Goal: Communication & Community: Answer question/provide support

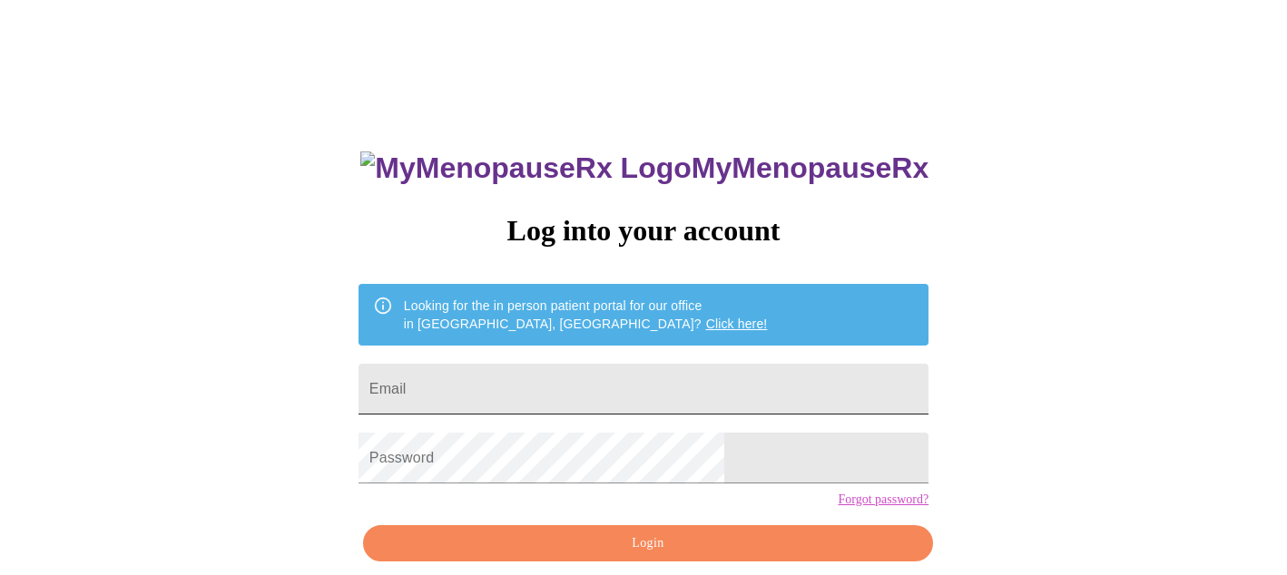
click at [613, 365] on input "Email" at bounding box center [644, 389] width 570 height 51
type input "[EMAIL_ADDRESS][DOMAIN_NAME]"
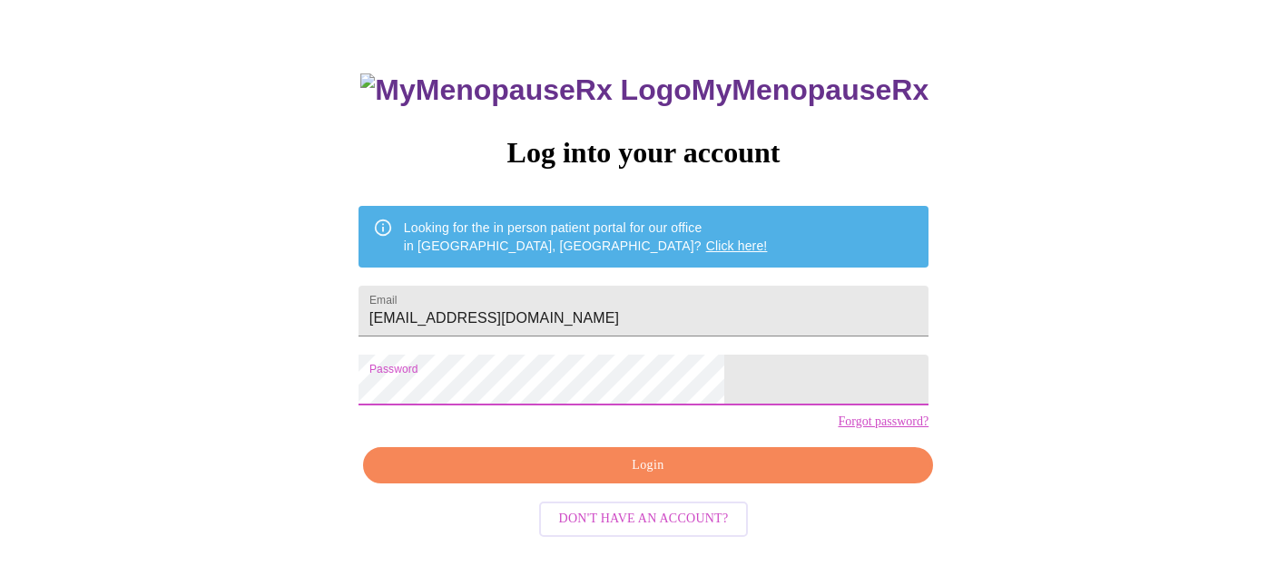
click at [610, 477] on span "Login" at bounding box center [648, 466] width 528 height 23
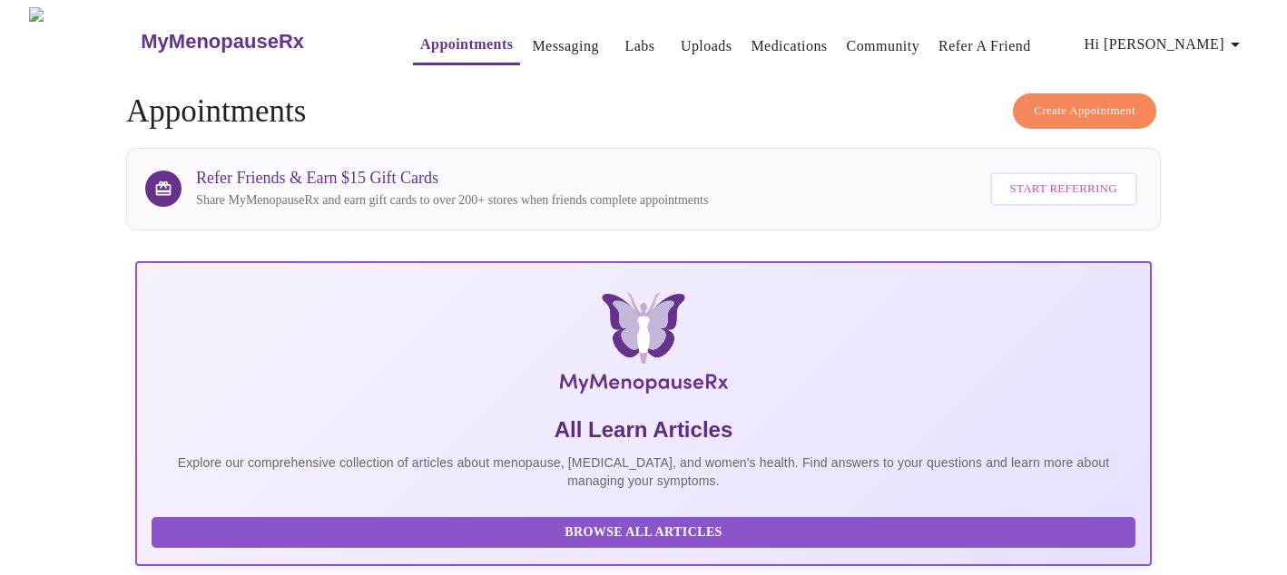
click at [624, 37] on link "Labs" at bounding box center [639, 46] width 30 height 25
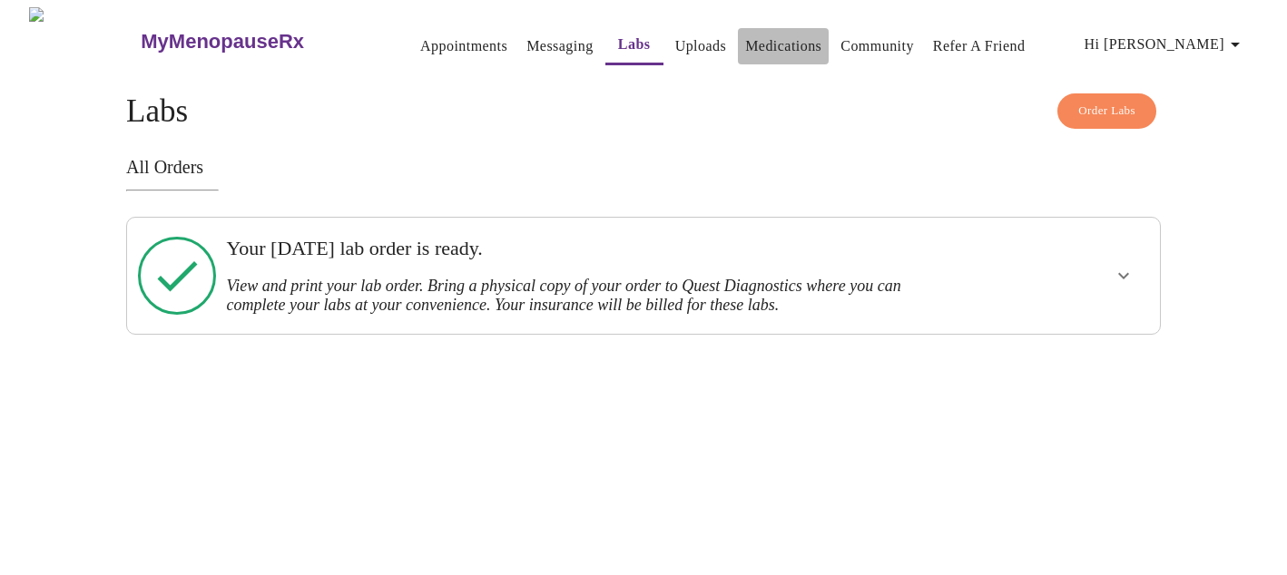
click at [745, 38] on link "Medications" at bounding box center [783, 46] width 76 height 25
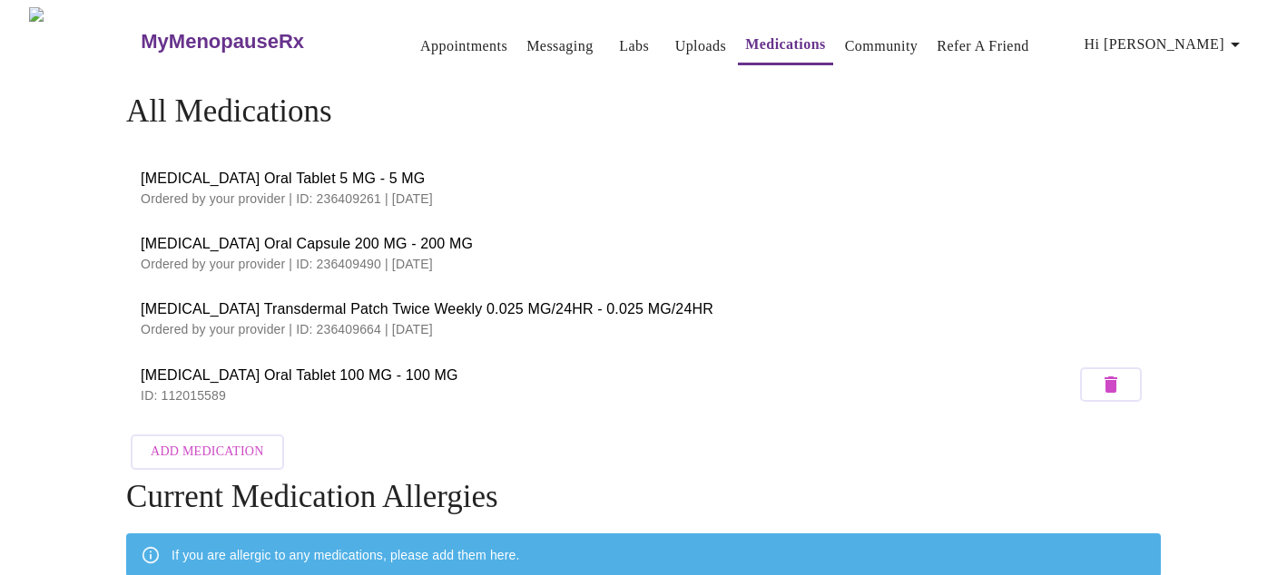
click at [1216, 34] on span "Hi [PERSON_NAME]" at bounding box center [1166, 44] width 162 height 25
click at [516, 39] on div at bounding box center [643, 287] width 1287 height 575
click at [526, 39] on link "Messaging" at bounding box center [559, 46] width 66 height 25
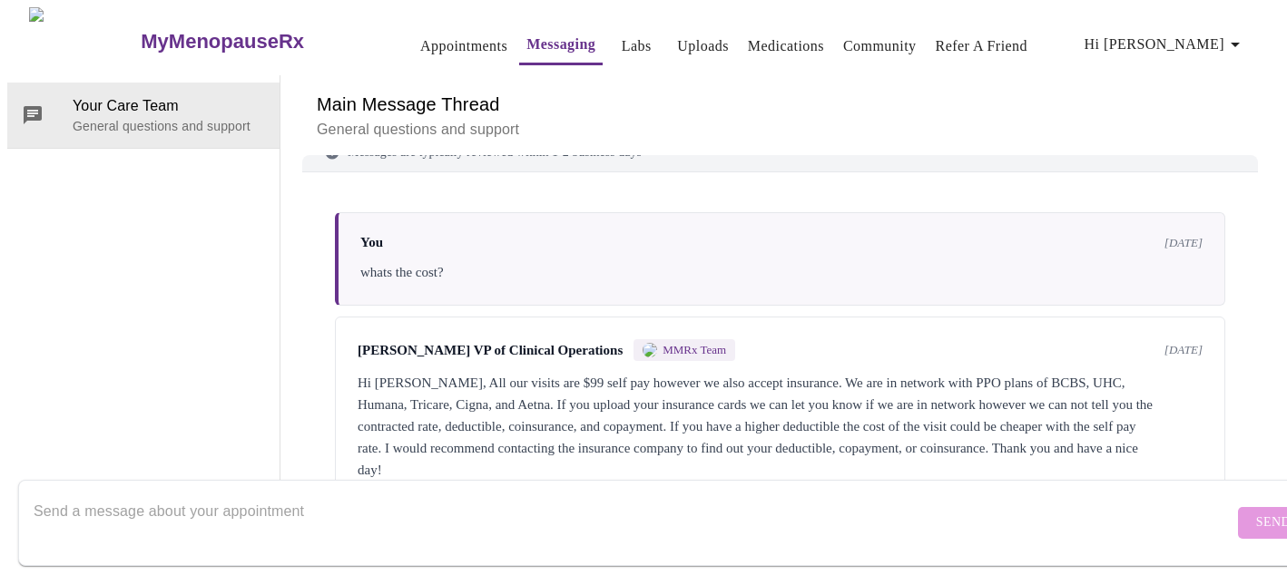
scroll to position [33, 0]
click at [486, 494] on textarea "Send a message about your appointment" at bounding box center [634, 523] width 1200 height 58
type textarea "Hi"
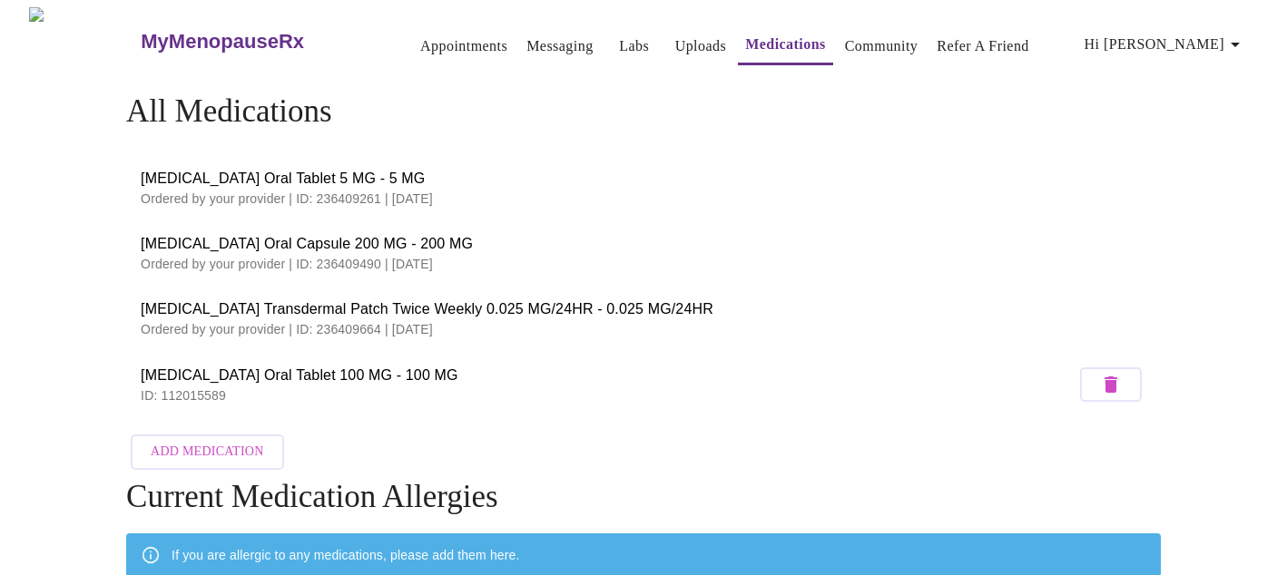
click at [420, 41] on link "Appointments" at bounding box center [463, 46] width 87 height 25
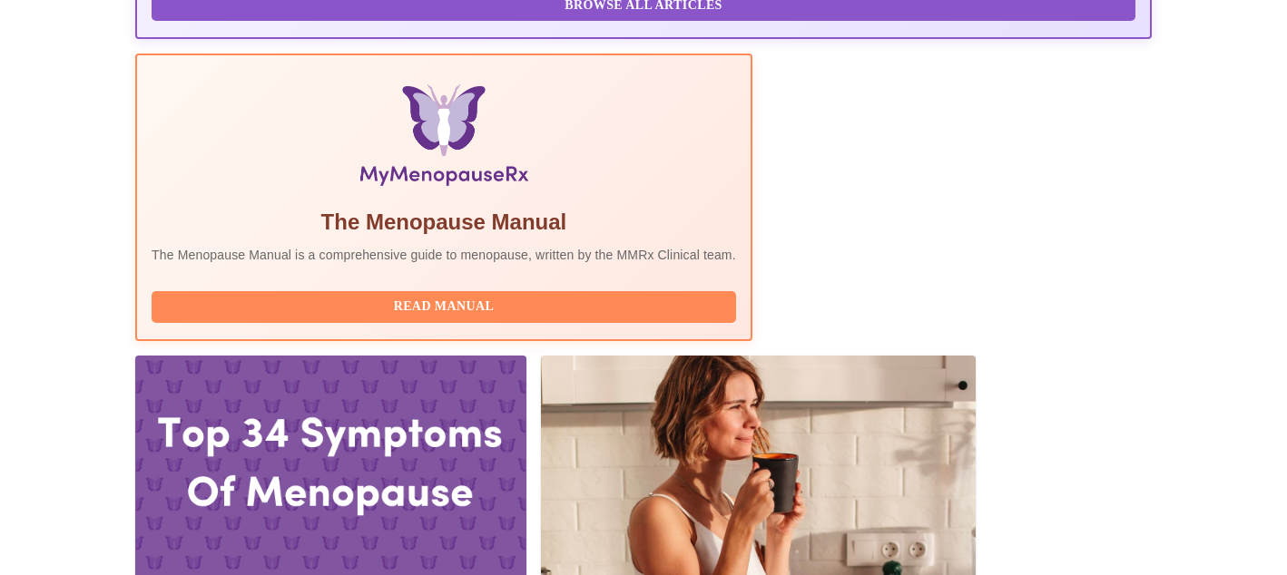
scroll to position [541, 0]
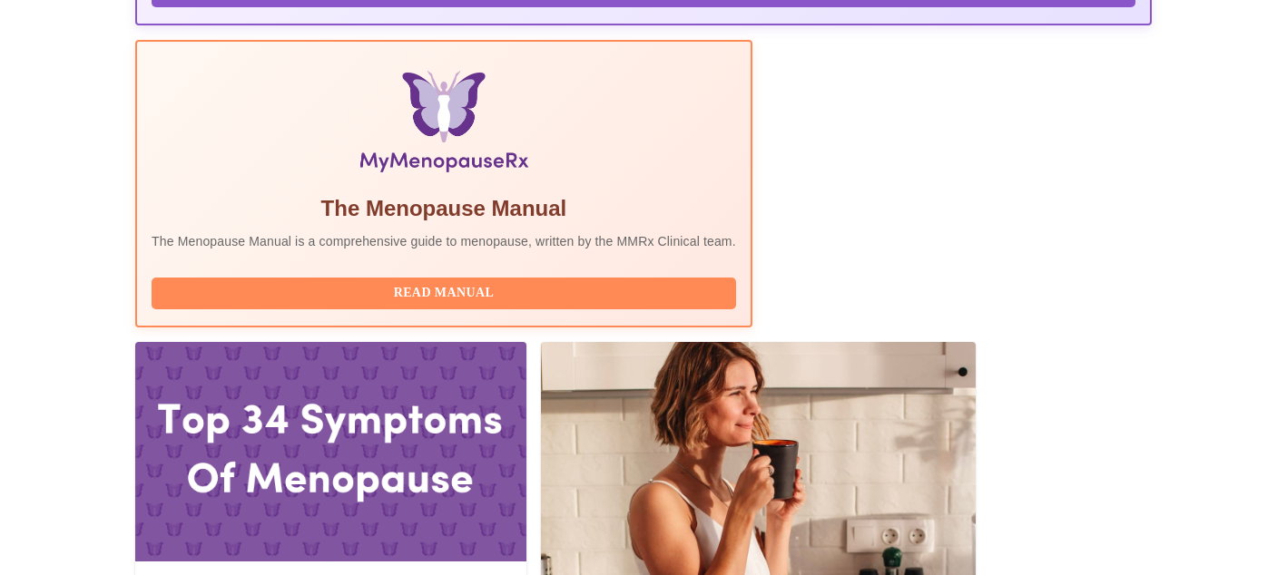
drag, startPoint x: 365, startPoint y: 197, endPoint x: 266, endPoint y: 195, distance: 98.9
copy h3 "[PERSON_NAME],"
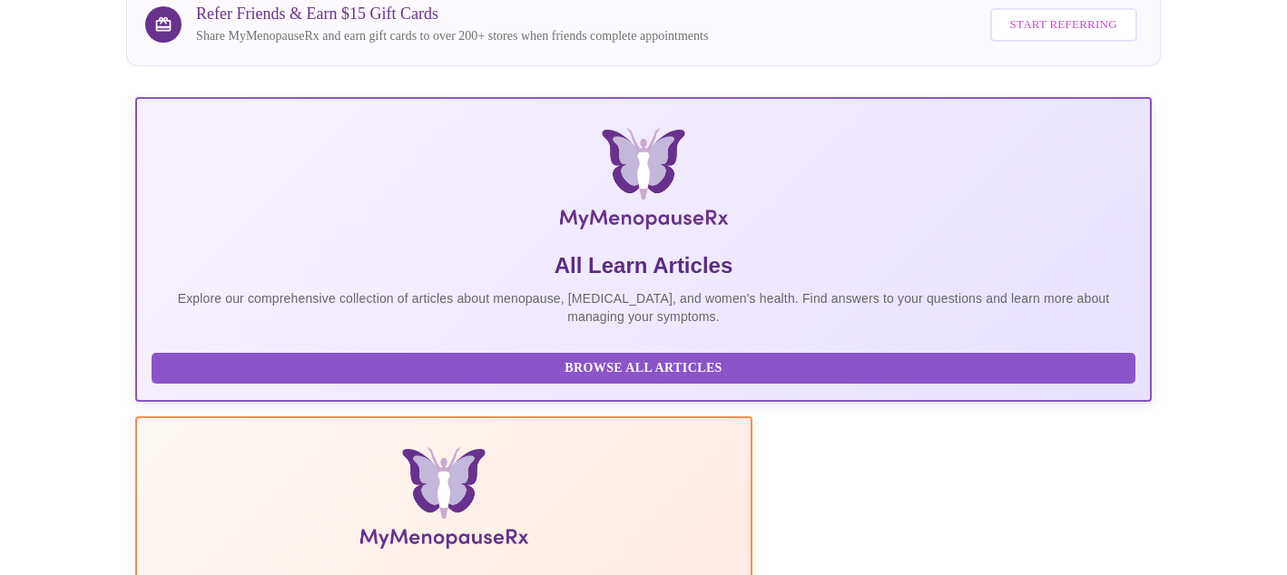
scroll to position [0, 0]
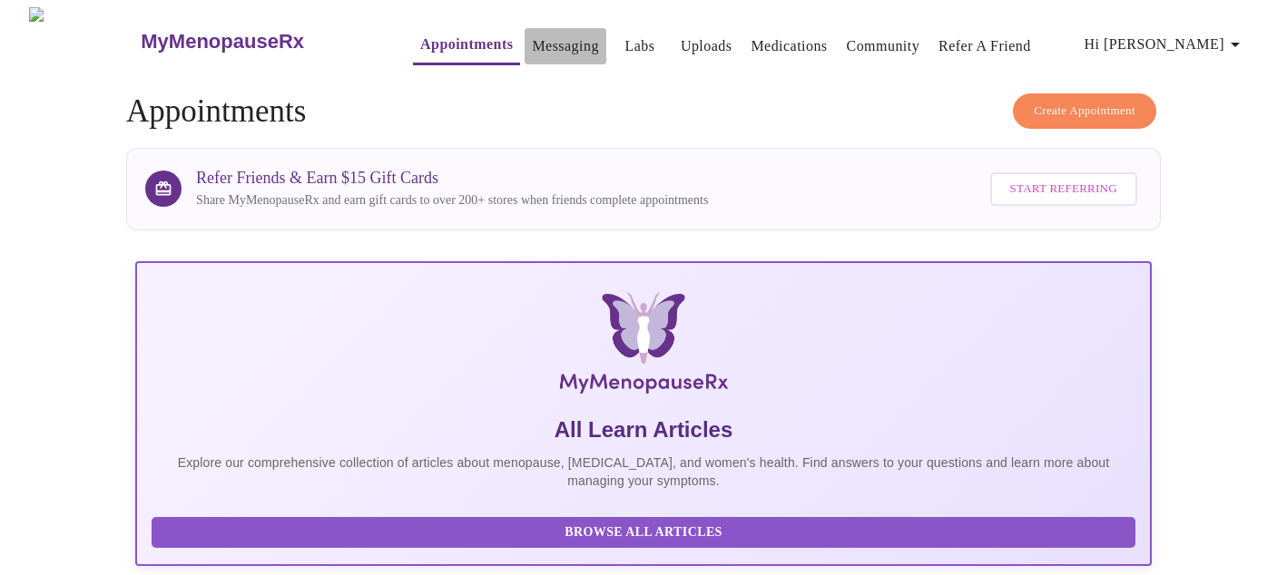
click at [533, 40] on link "Messaging" at bounding box center [565, 46] width 66 height 25
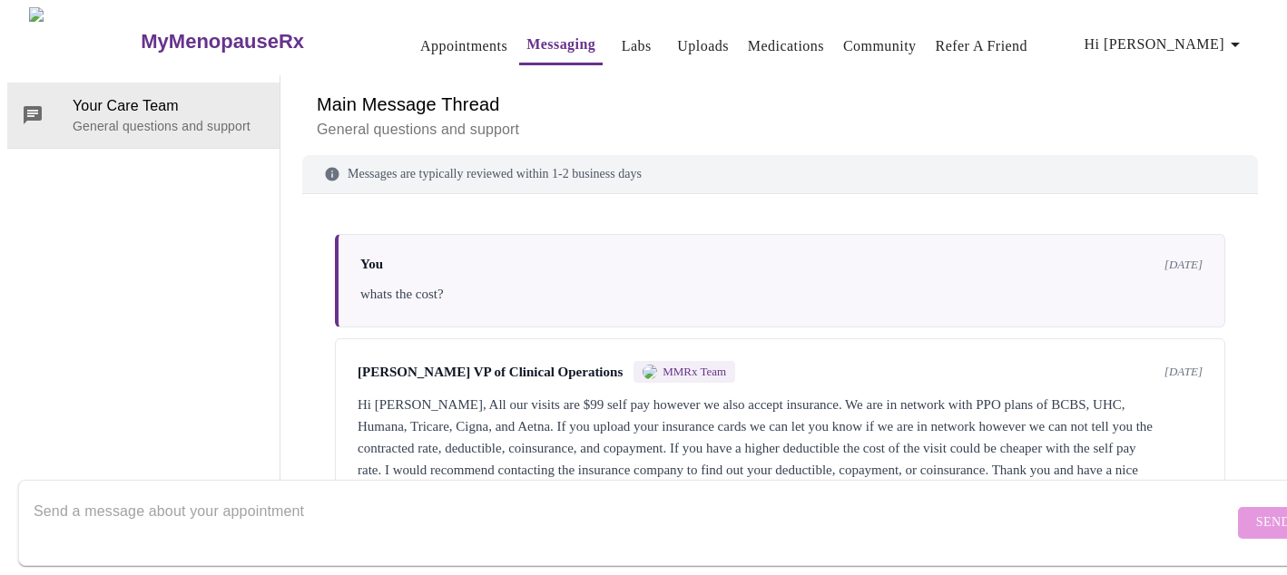
scroll to position [33, 0]
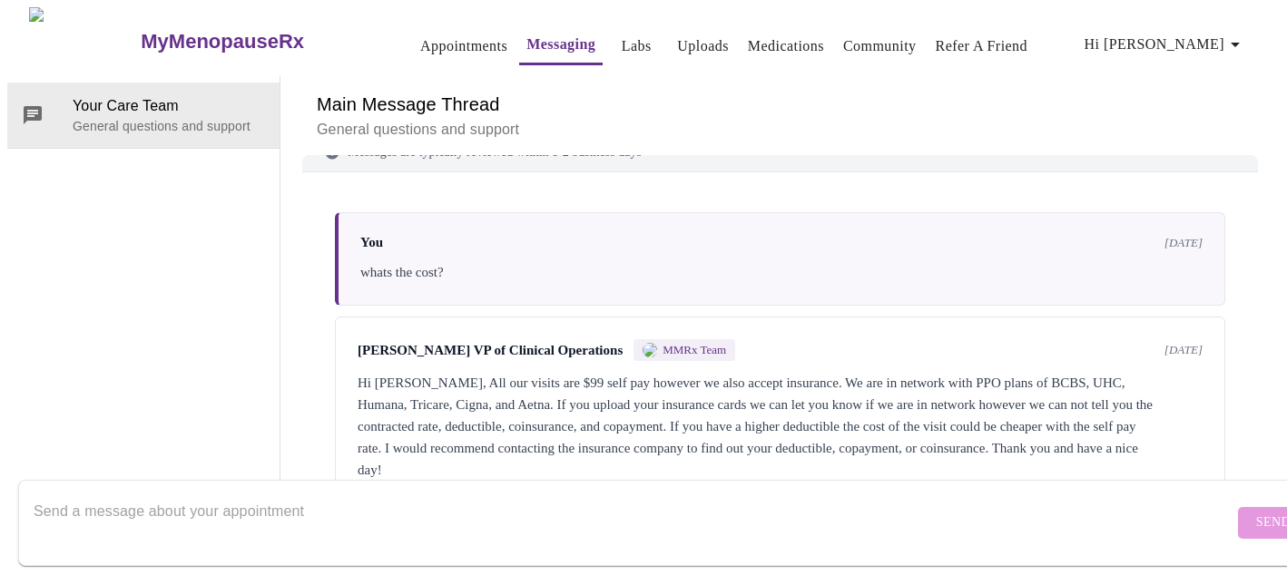
click at [573, 494] on textarea "Send a message about your appointment" at bounding box center [634, 523] width 1200 height 58
paste textarea "[PERSON_NAME],"
type textarea "[PERSON_NAME],, I just had an appointment with"
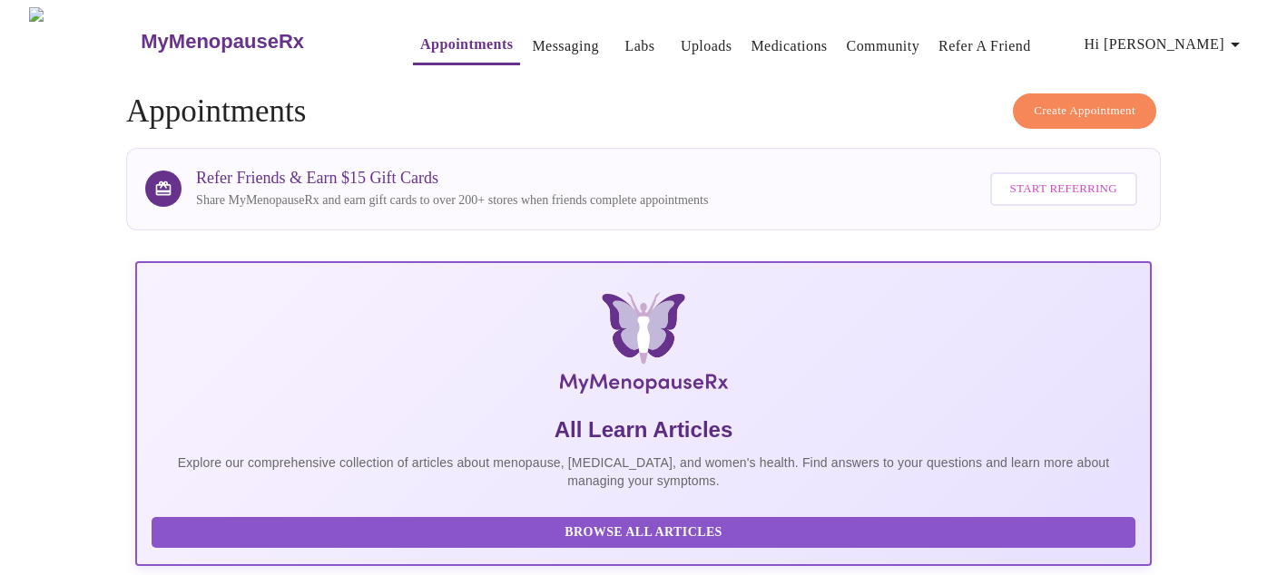
click at [546, 41] on link "Messaging" at bounding box center [565, 46] width 66 height 25
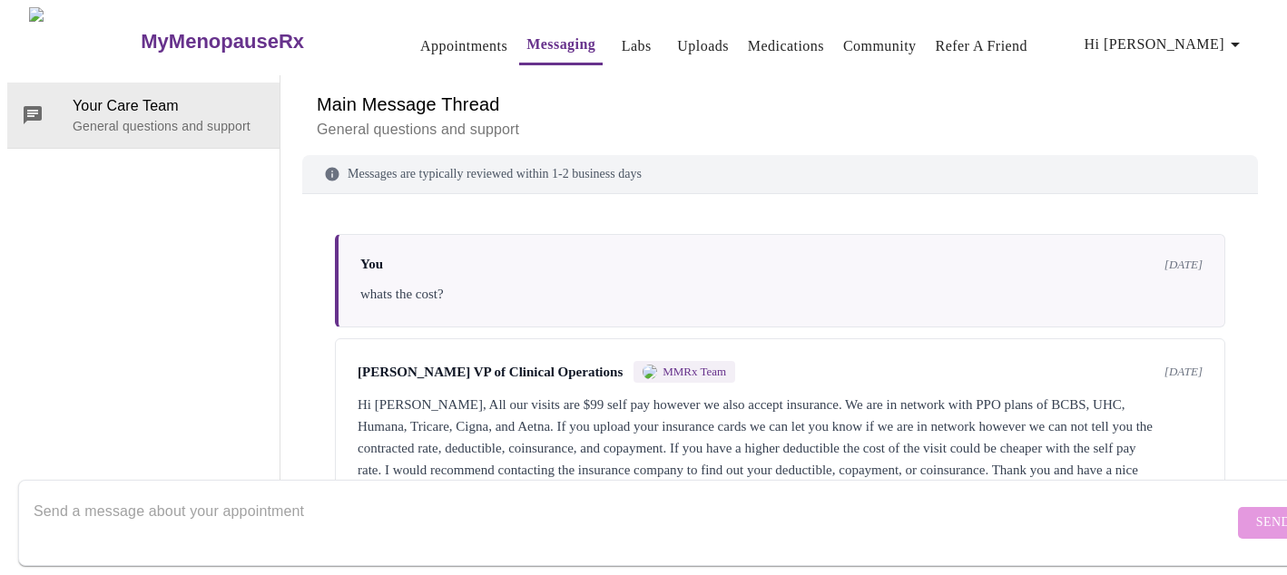
scroll to position [33, 0]
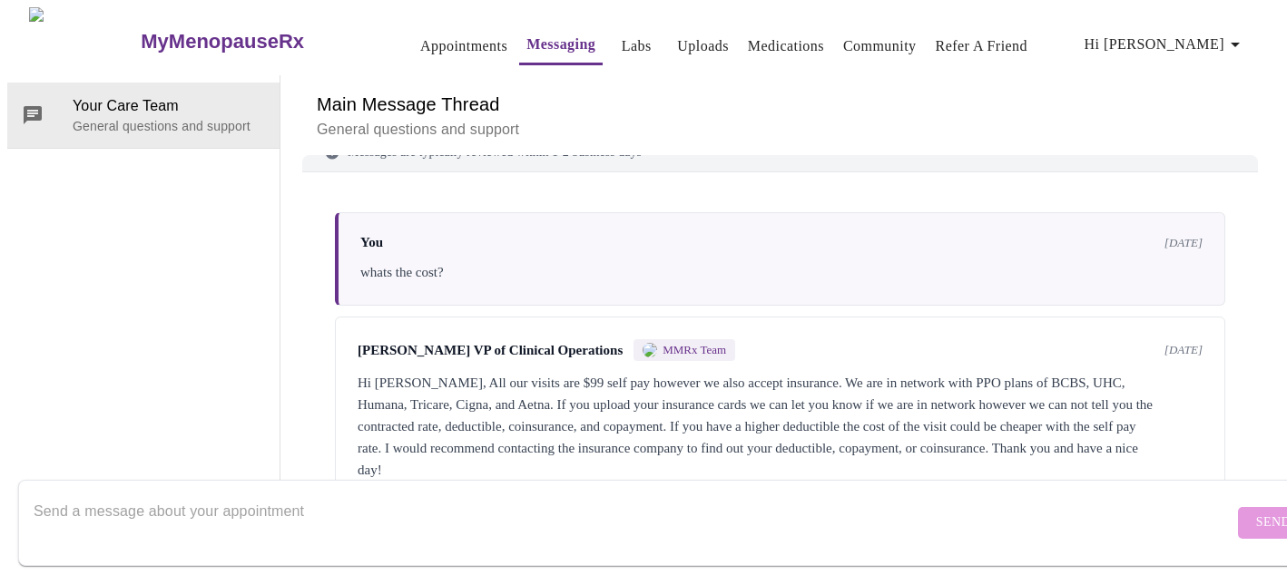
click at [542, 494] on textarea "Send a message about your appointment" at bounding box center [634, 523] width 1200 height 58
paste textarea "[PERSON_NAME],"
click at [253, 496] on textarea "Hi, I just had an appointment [PERSON_NAME]," at bounding box center [634, 523] width 1200 height 58
click at [355, 494] on textarea "Hi, I just had an appointment with [PERSON_NAME]," at bounding box center [634, 523] width 1200 height 58
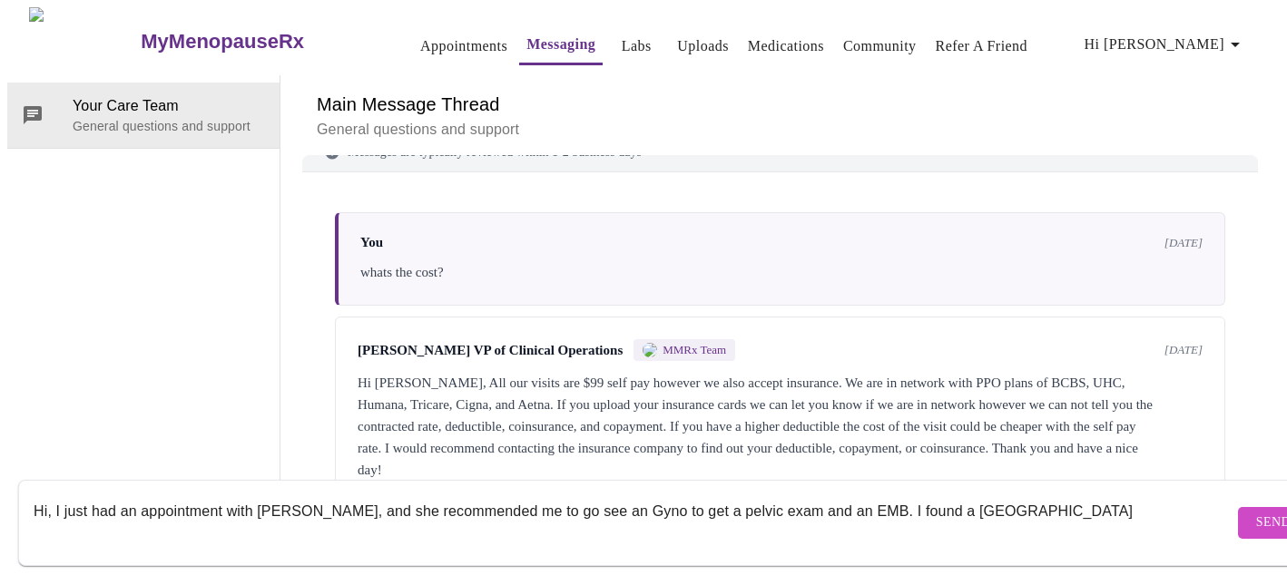
paste textarea "[URL][DOMAIN_NAME]"
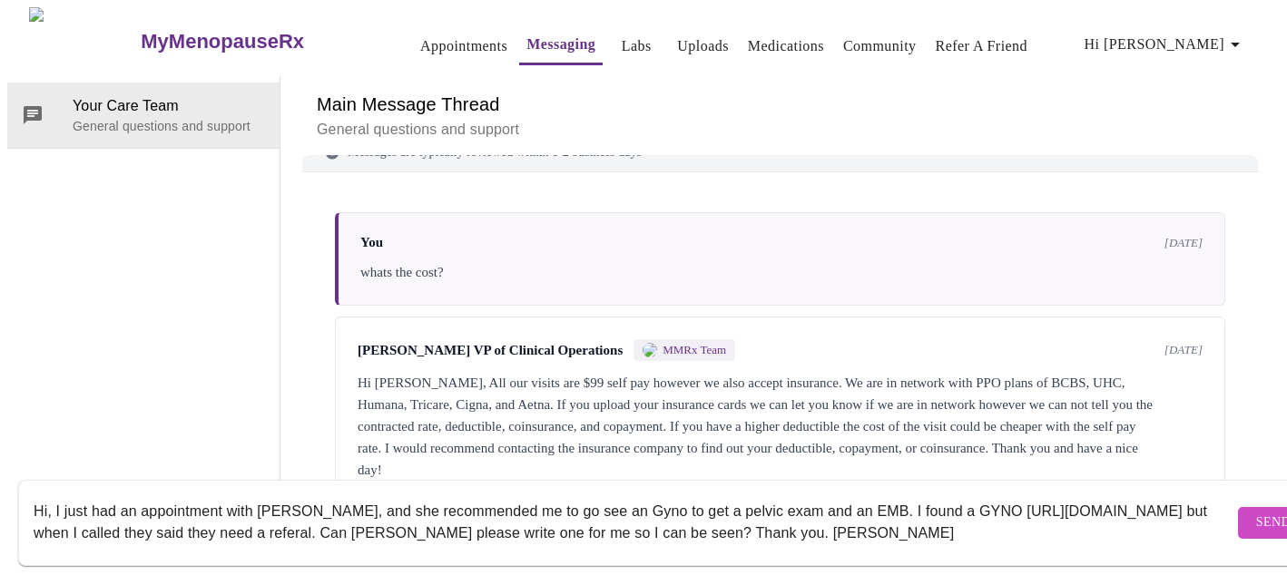
type textarea "Hi, I just had an appointment with [PERSON_NAME], and she recommended me to go …"
click at [1256, 512] on span "Send" at bounding box center [1273, 523] width 34 height 23
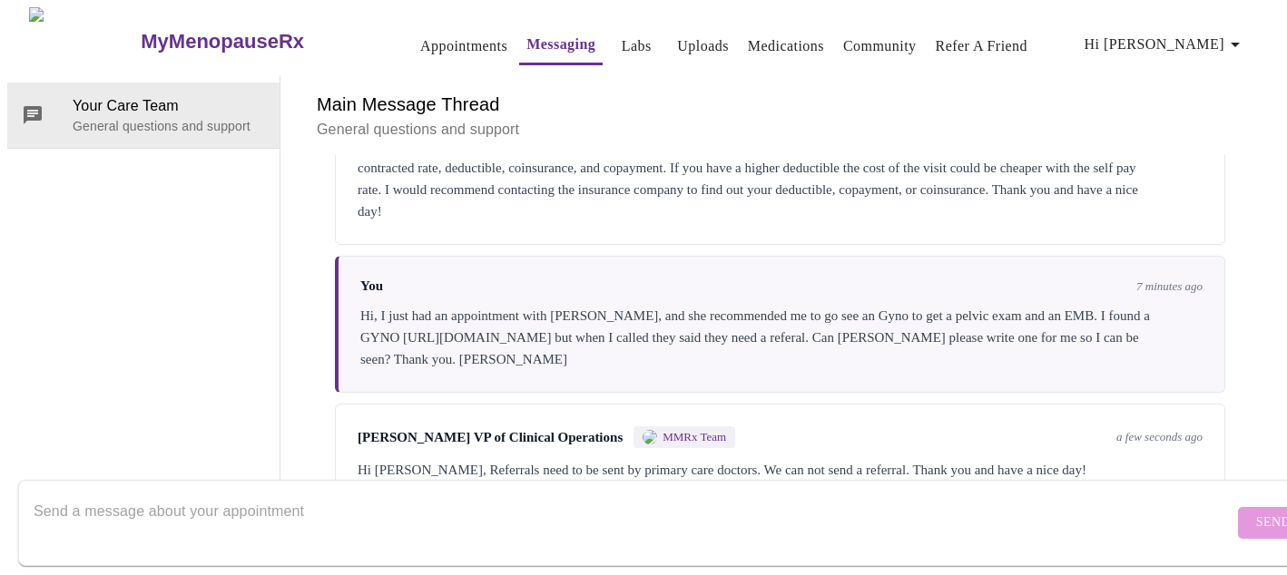
scroll to position [68, 0]
